Goal: Information Seeking & Learning: Learn about a topic

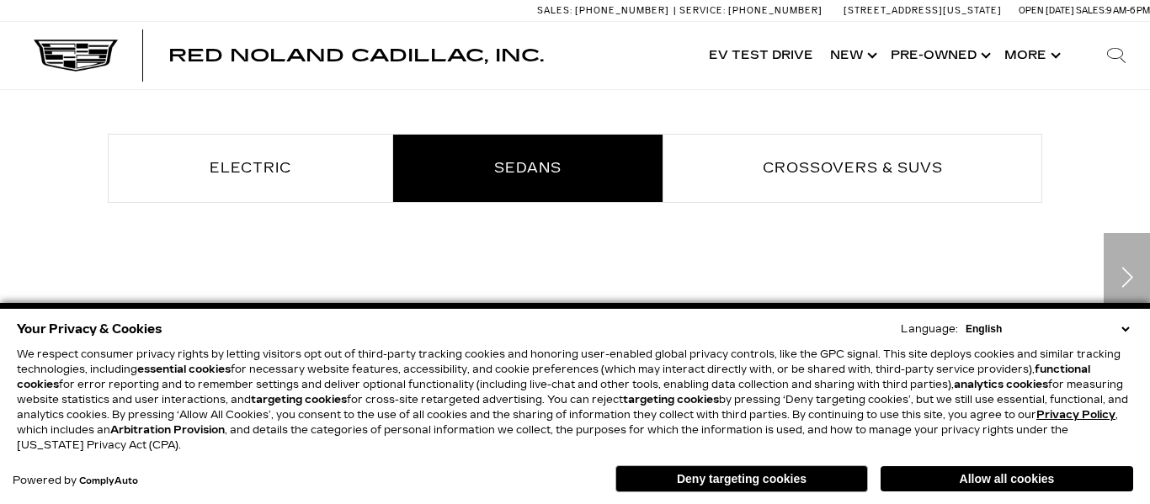
scroll to position [911, 0]
click at [945, 470] on button "Allow all cookies" at bounding box center [1007, 478] width 253 height 25
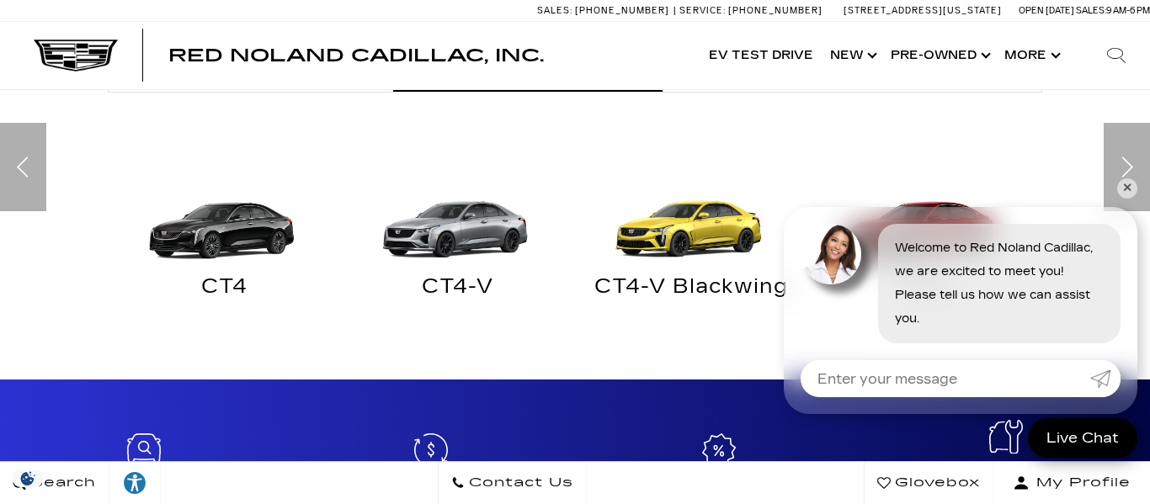
scroll to position [1024, 0]
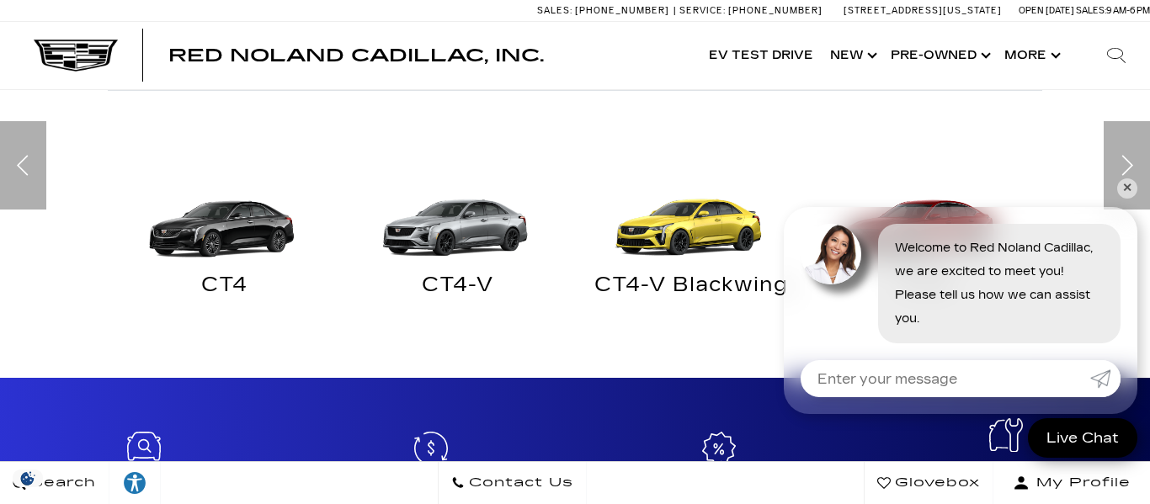
click at [1133, 196] on link "✕" at bounding box center [1127, 189] width 20 height 20
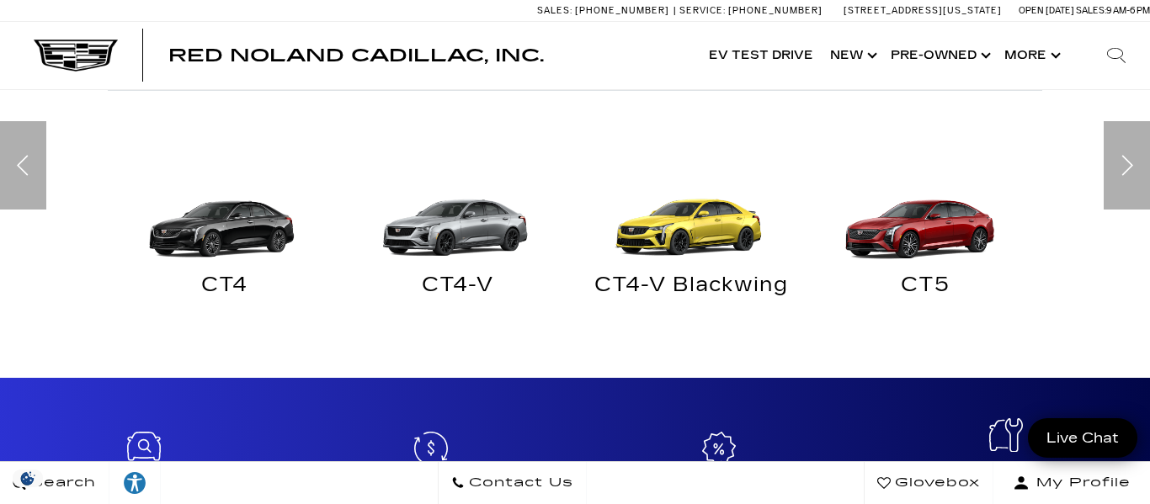
click at [706, 245] on img at bounding box center [692, 211] width 217 height 109
click at [673, 228] on img at bounding box center [692, 211] width 217 height 109
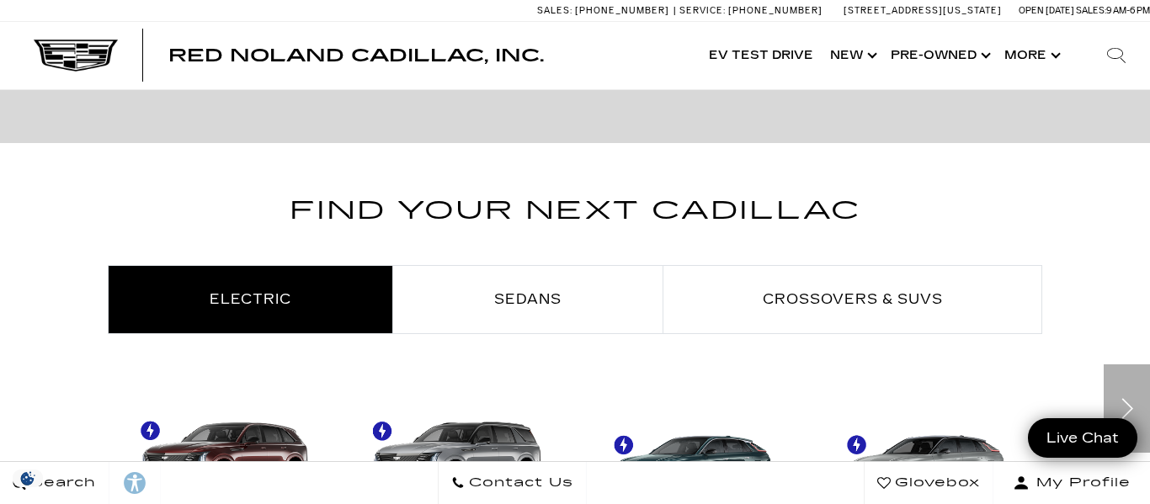
scroll to position [930, 0]
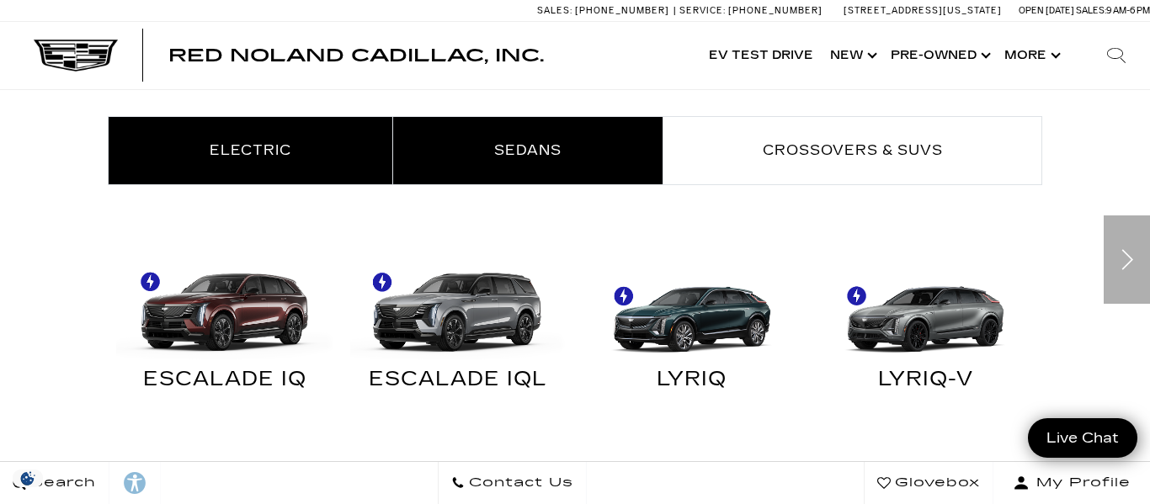
click at [599, 159] on link "Sedans" at bounding box center [527, 150] width 269 height 67
click at [569, 146] on link "Sedans" at bounding box center [527, 150] width 269 height 67
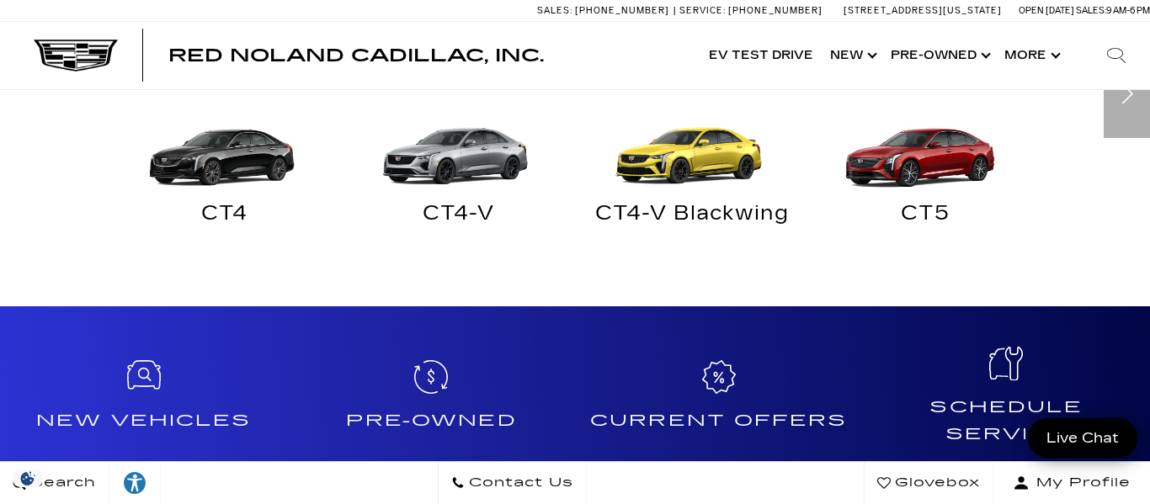
scroll to position [0, 0]
click at [941, 144] on img at bounding box center [926, 139] width 217 height 109
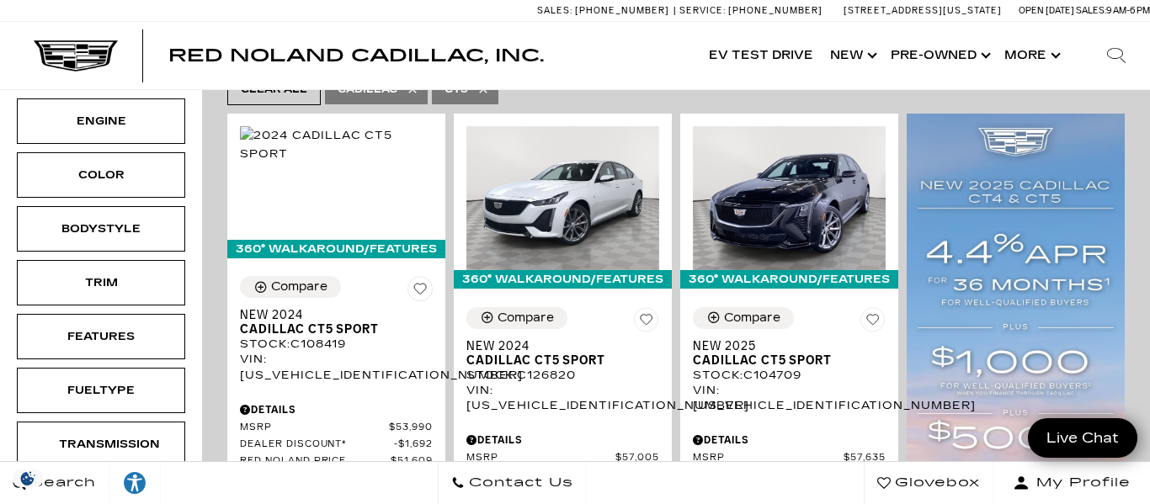
scroll to position [335, 0]
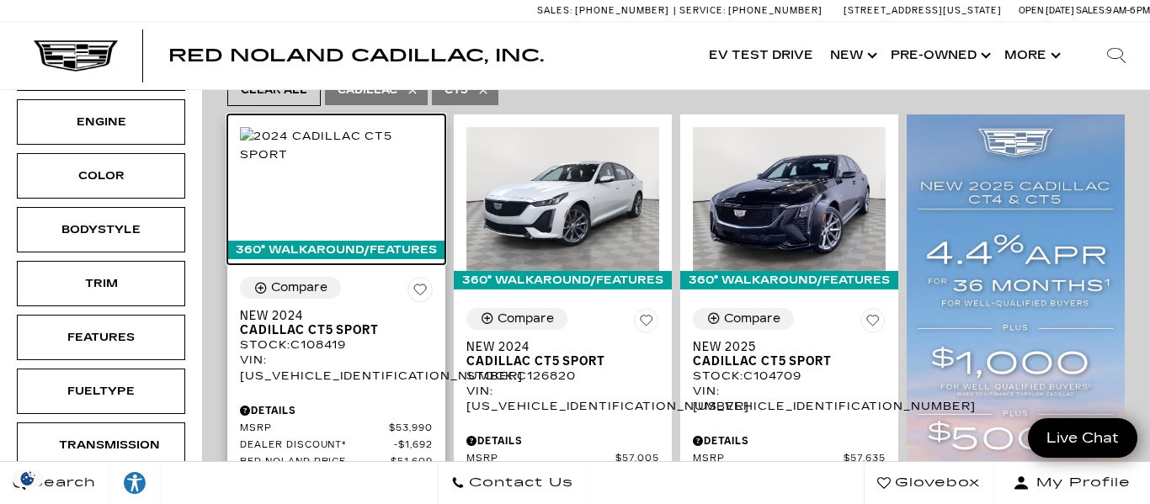
click at [393, 164] on img at bounding box center [336, 145] width 193 height 37
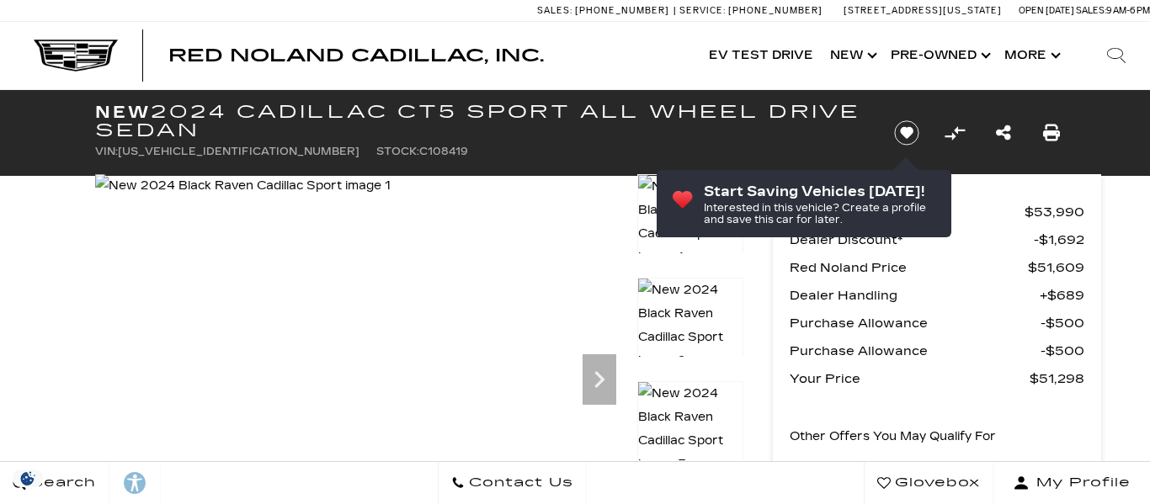
click at [600, 363] on icon "Next" at bounding box center [600, 380] width 34 height 34
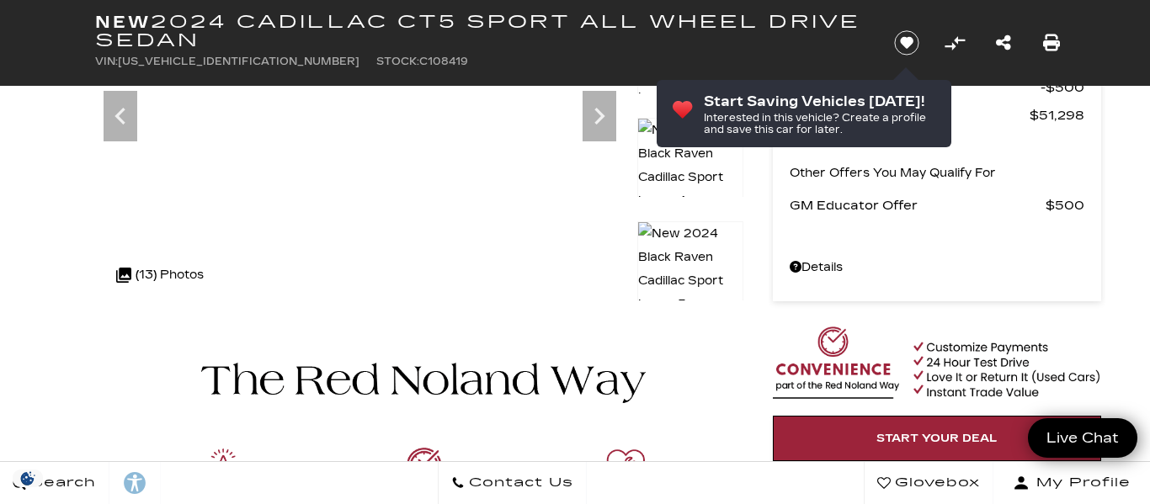
scroll to position [136, 0]
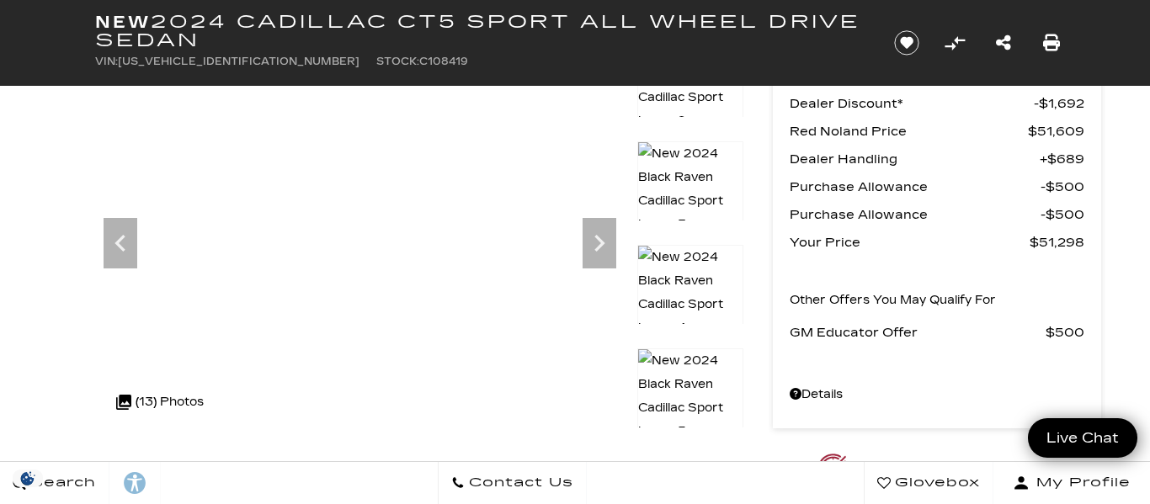
click at [584, 238] on icon "Next" at bounding box center [600, 244] width 34 height 34
click at [593, 237] on icon "Next" at bounding box center [600, 244] width 34 height 34
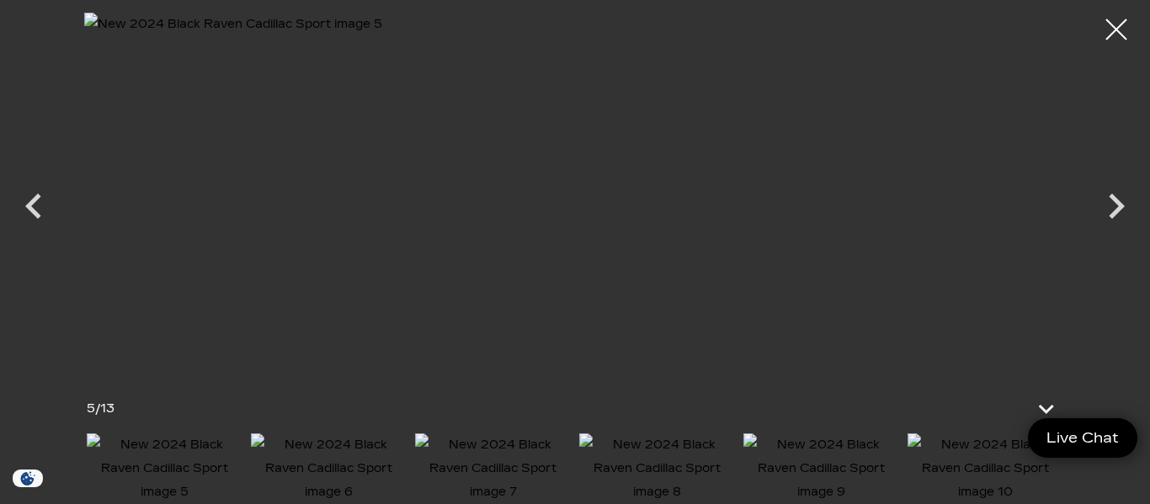
scroll to position [0, 0]
click at [1109, 209] on icon "Next" at bounding box center [1116, 206] width 51 height 51
click at [1107, 207] on icon "Next" at bounding box center [1116, 206] width 51 height 51
click at [1112, 208] on icon "Next" at bounding box center [1116, 206] width 51 height 51
click at [1117, 29] on div at bounding box center [1117, 30] width 45 height 45
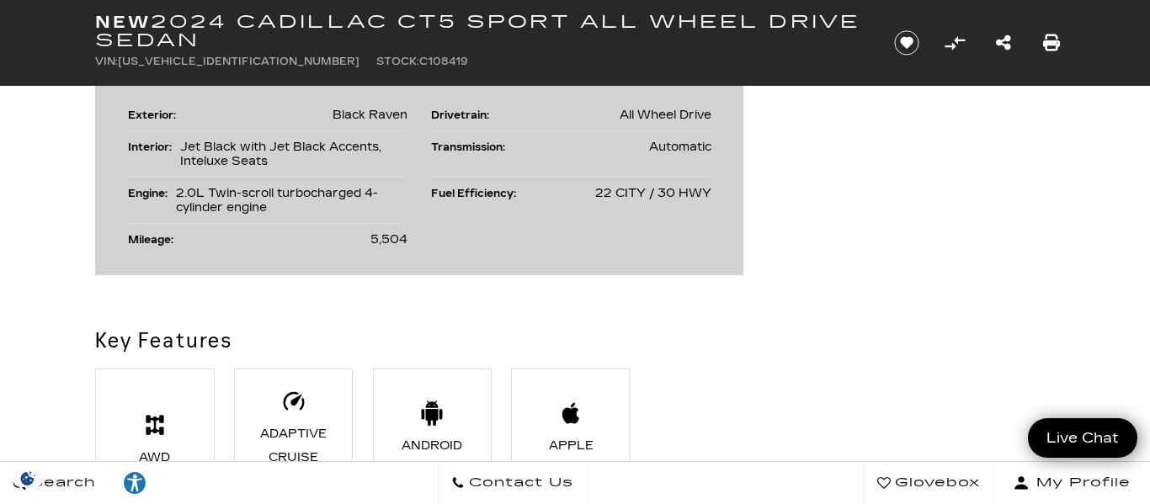
scroll to position [978, 0]
